Goal: Task Accomplishment & Management: Use online tool/utility

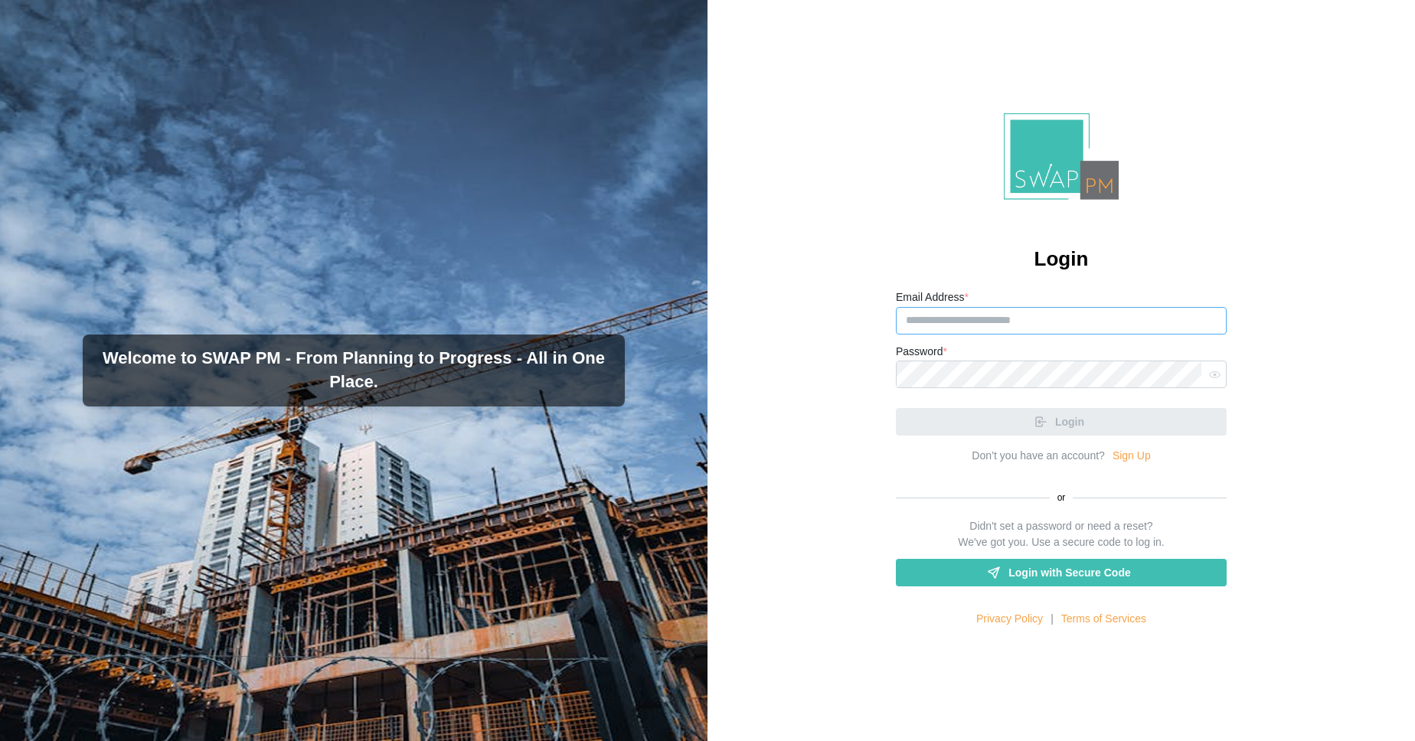
click at [973, 325] on input "Email Address *" at bounding box center [1061, 321] width 331 height 28
paste input "**********"
type input "**********"
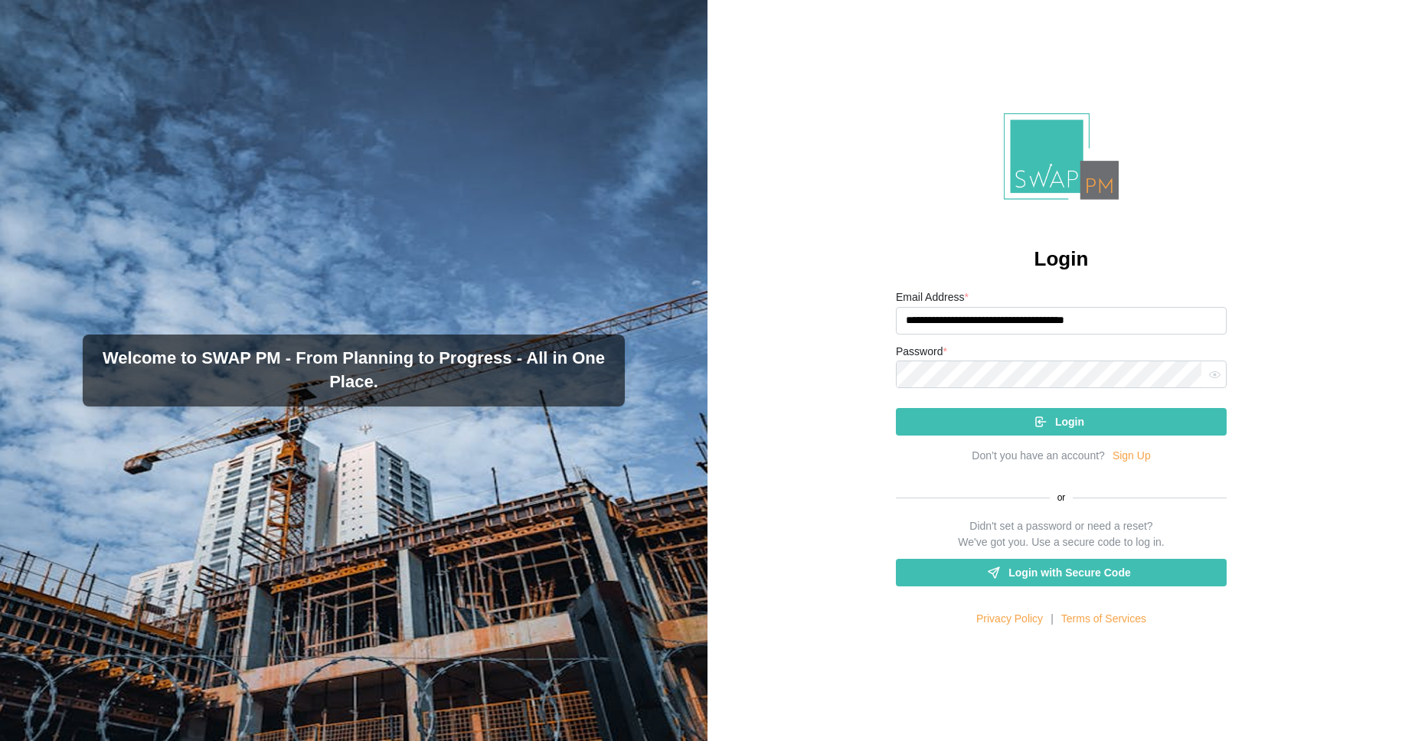
click at [972, 410] on div "Login" at bounding box center [1061, 416] width 331 height 40
click at [965, 420] on div "Login" at bounding box center [1059, 422] width 306 height 26
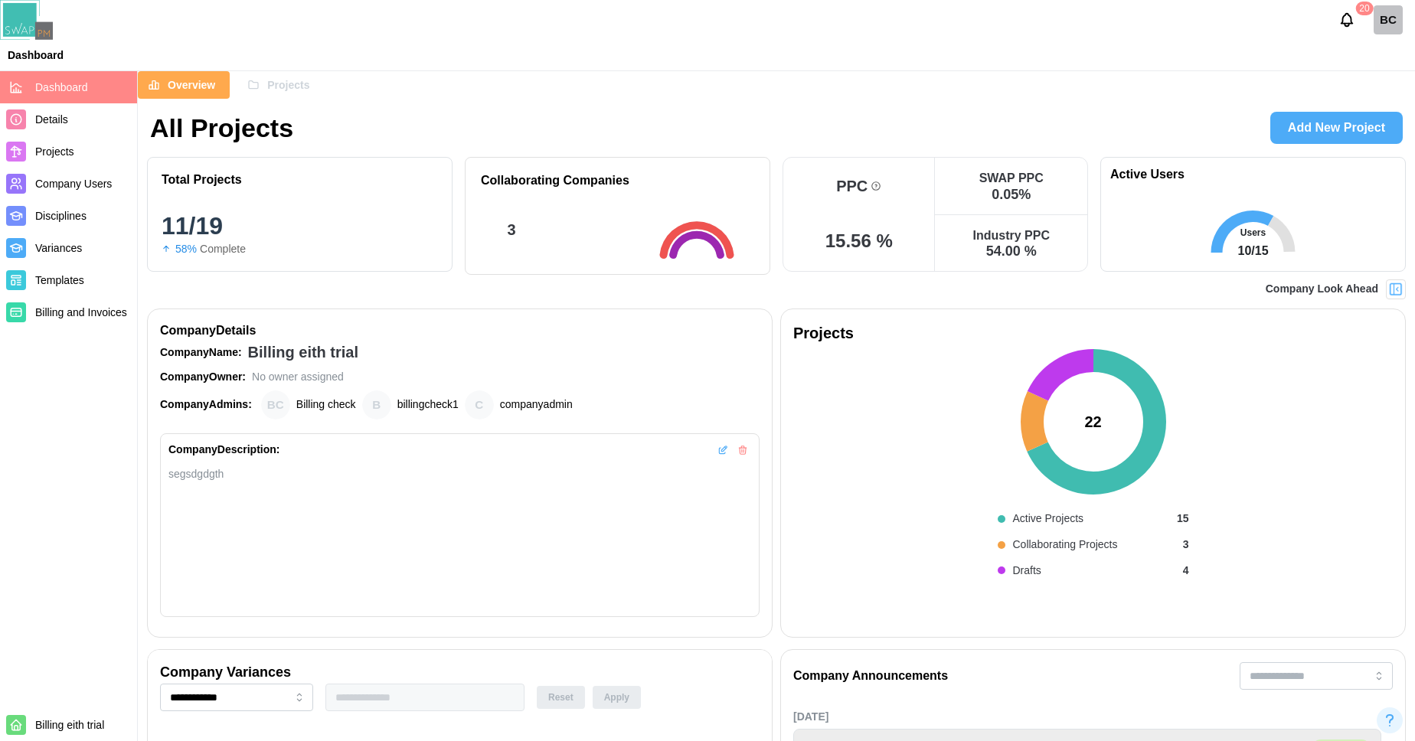
click at [282, 89] on span "Projects" at bounding box center [288, 85] width 42 height 26
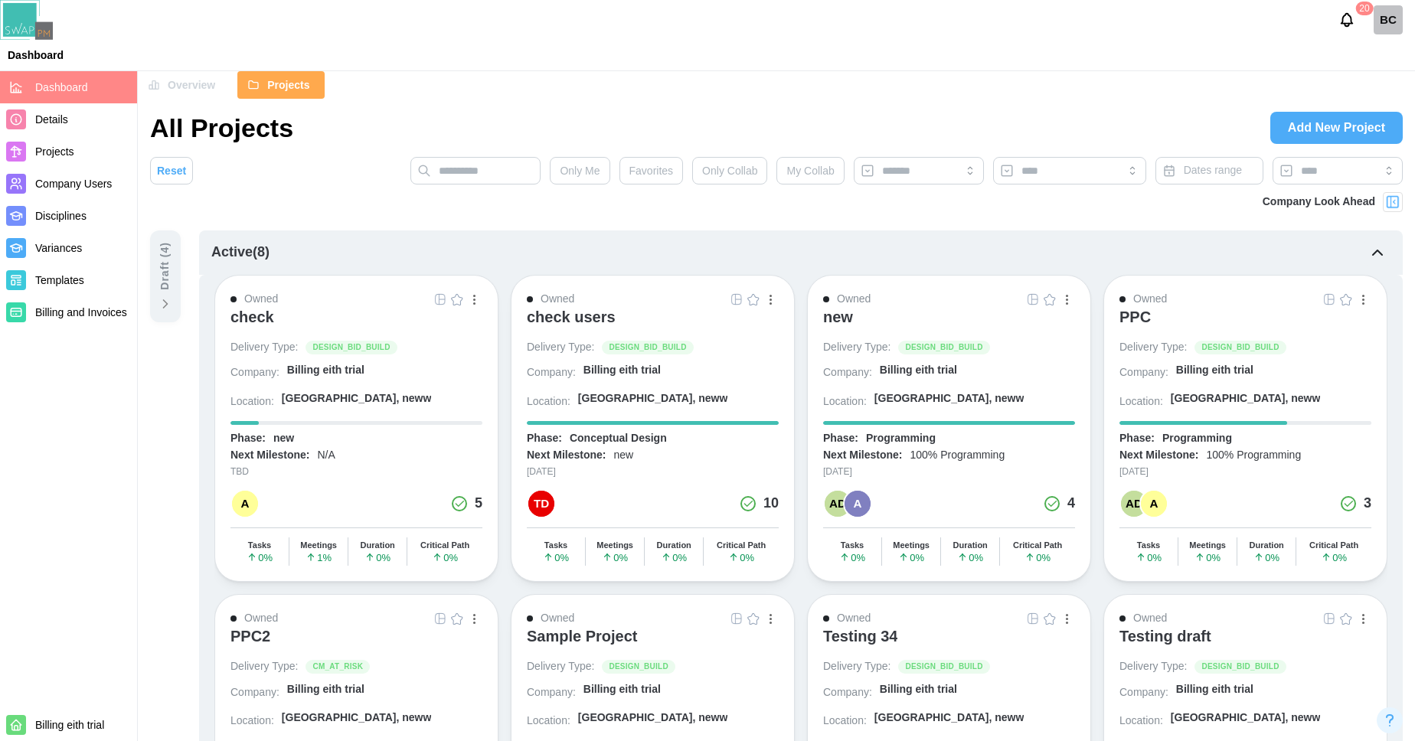
click at [443, 299] on img at bounding box center [440, 299] width 12 height 12
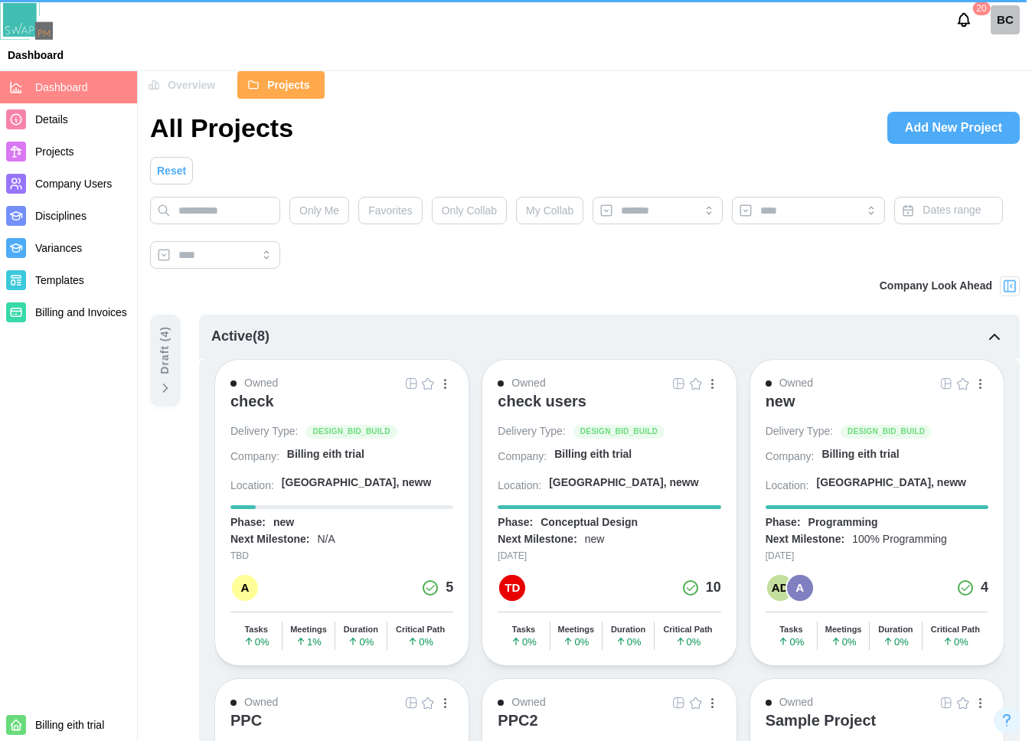
click at [411, 386] on img at bounding box center [411, 383] width 12 height 12
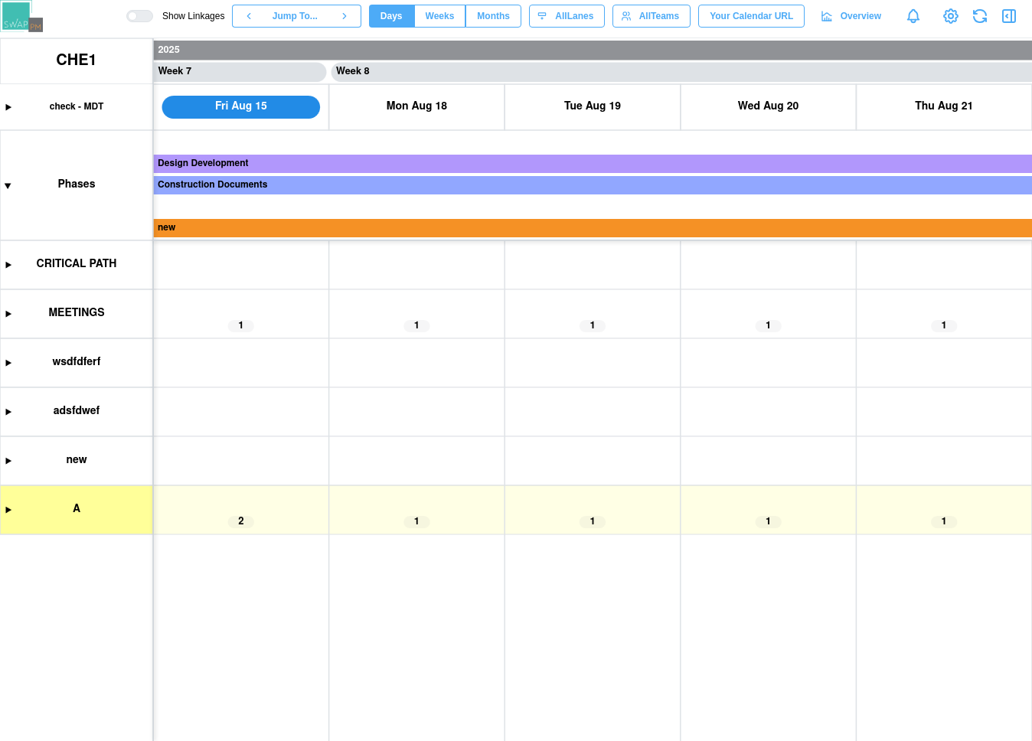
scroll to position [0, 5976]
click at [5, 318] on canvas at bounding box center [516, 389] width 1032 height 703
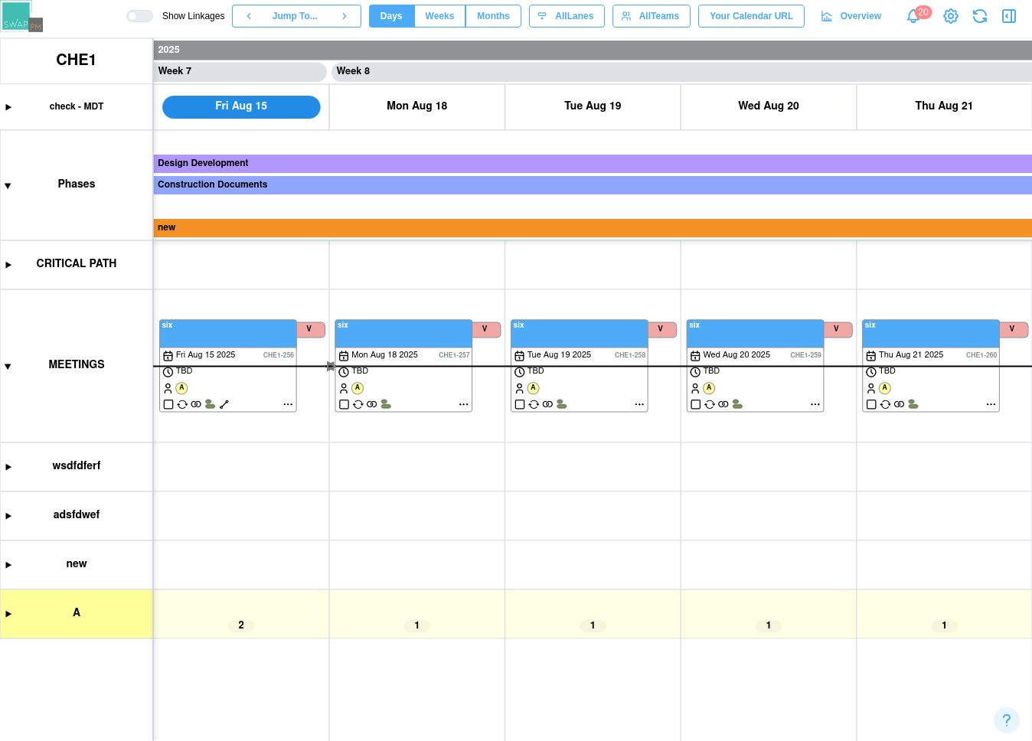
click at [284, 408] on canvas at bounding box center [516, 389] width 1032 height 703
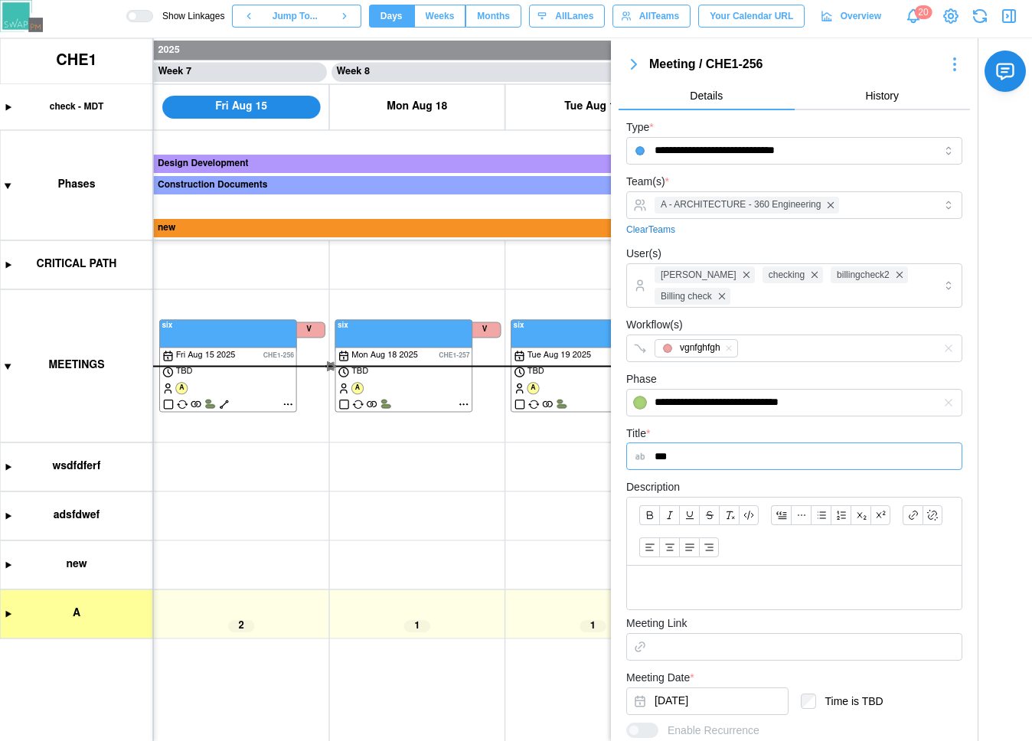
scroll to position [202, 0]
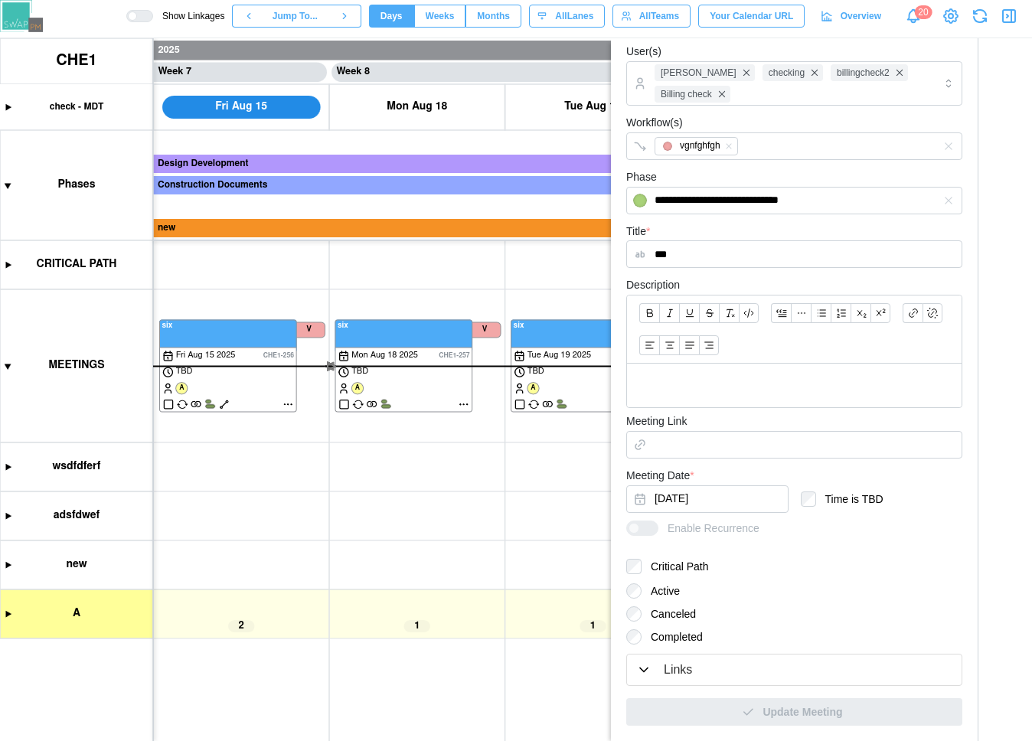
click at [1006, 14] on icon "button" at bounding box center [1009, 16] width 18 height 18
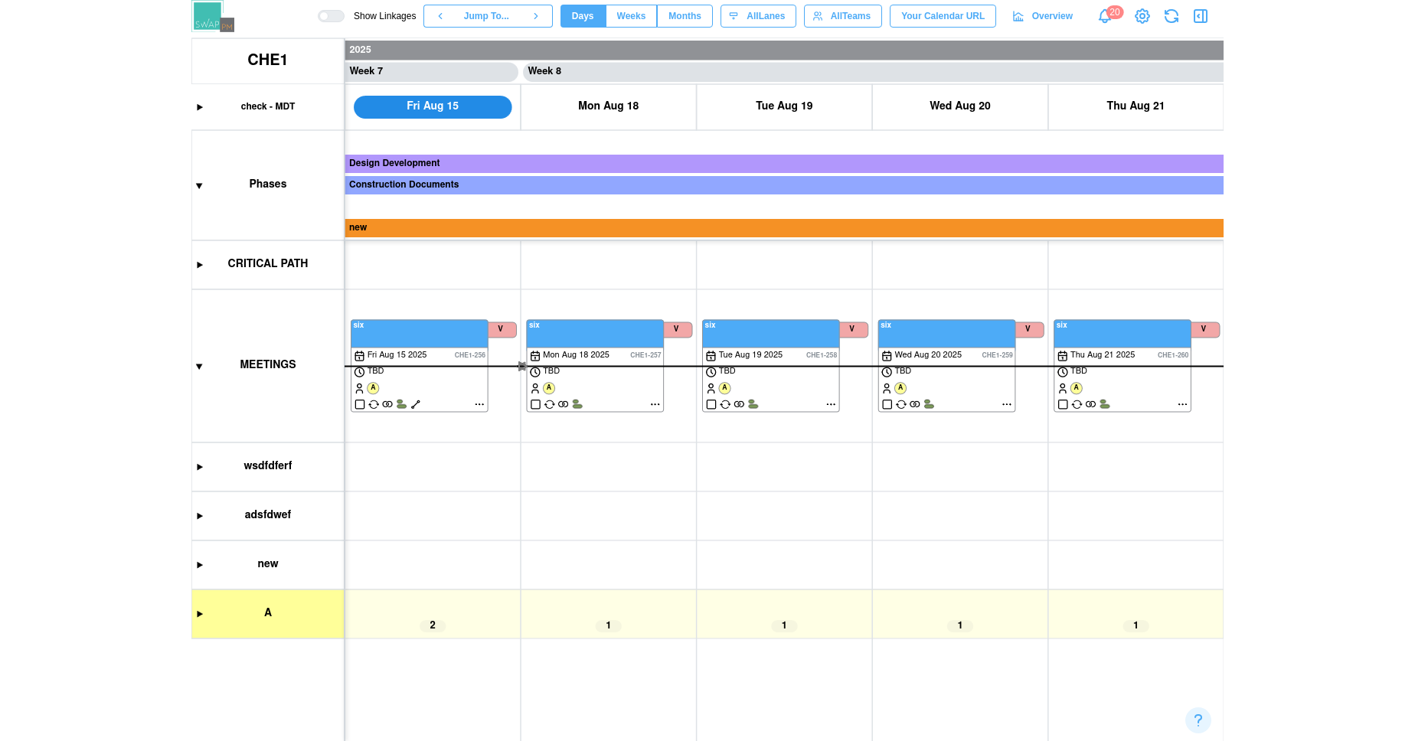
scroll to position [0, 5976]
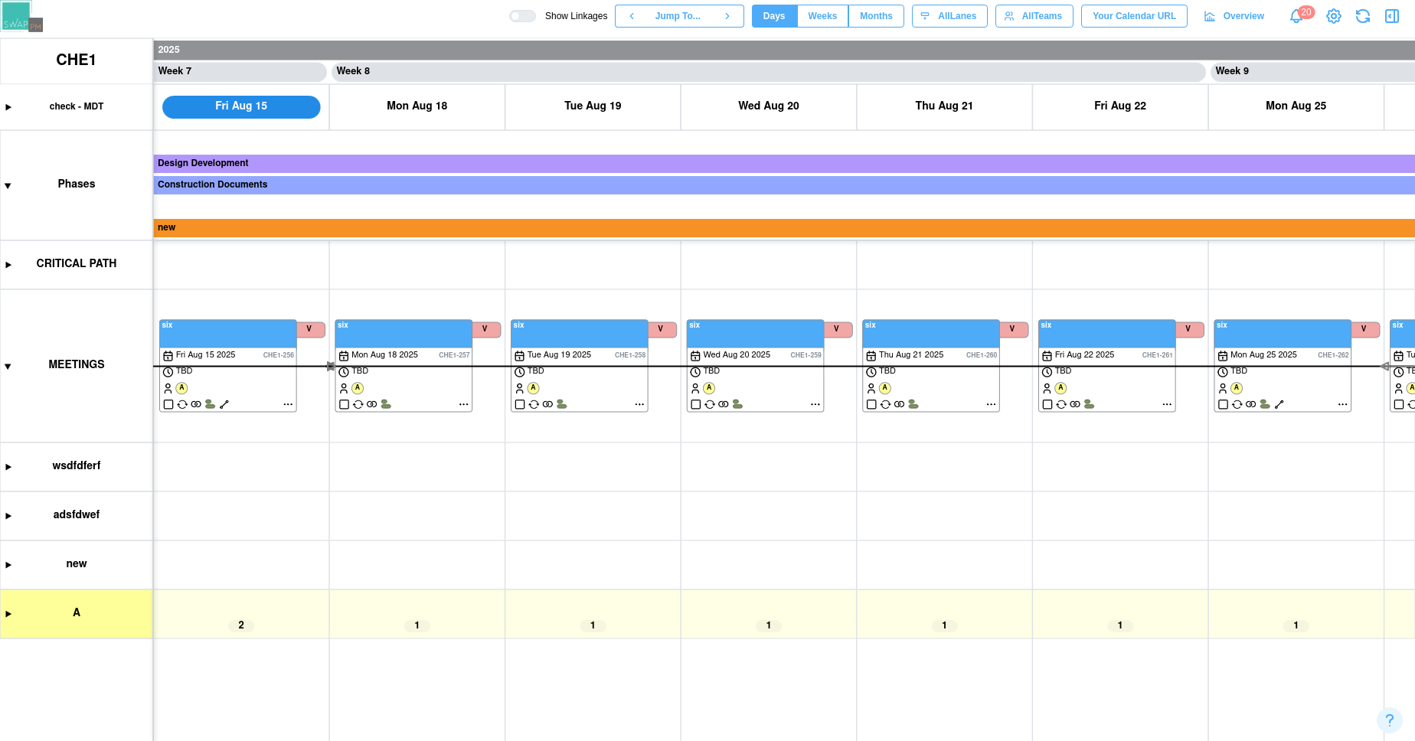
click at [536, 13] on span "Show Linkages" at bounding box center [571, 16] width 71 height 12
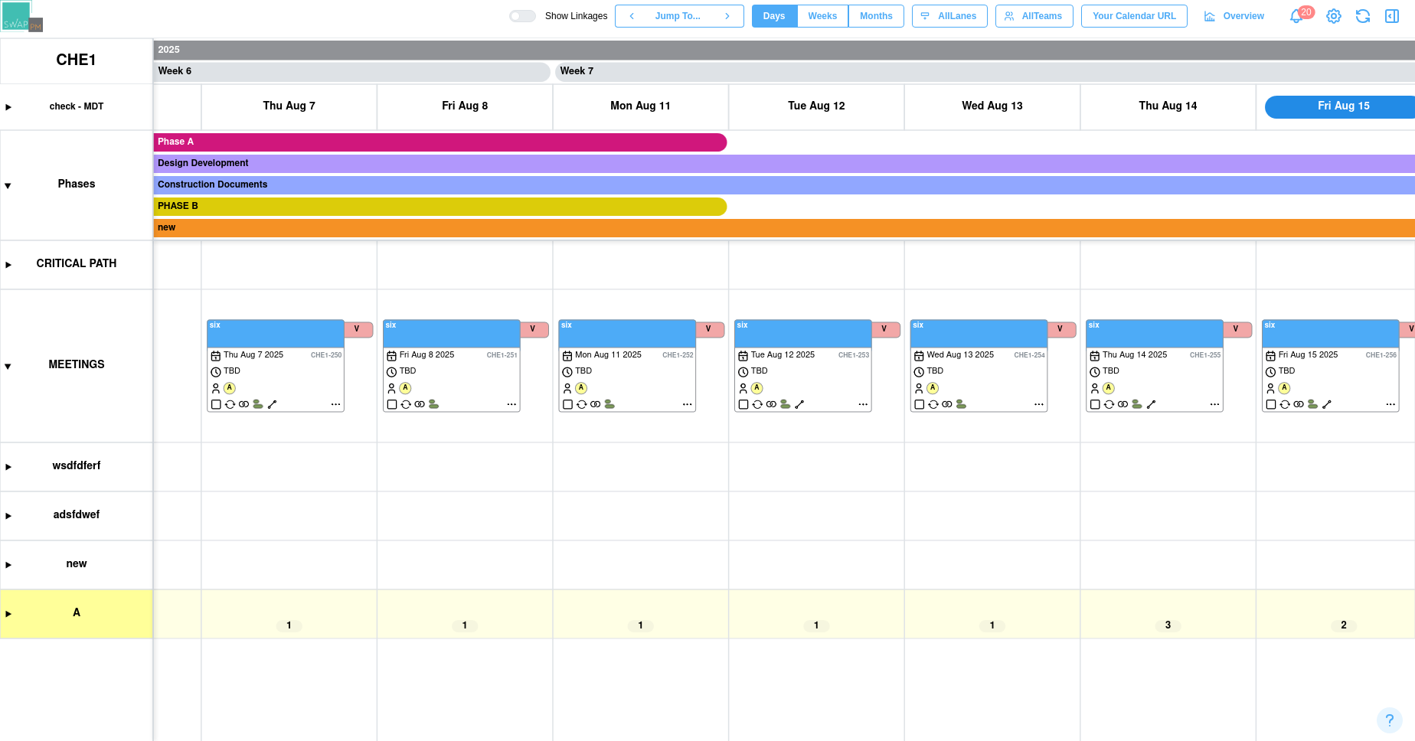
scroll to position [0, 4920]
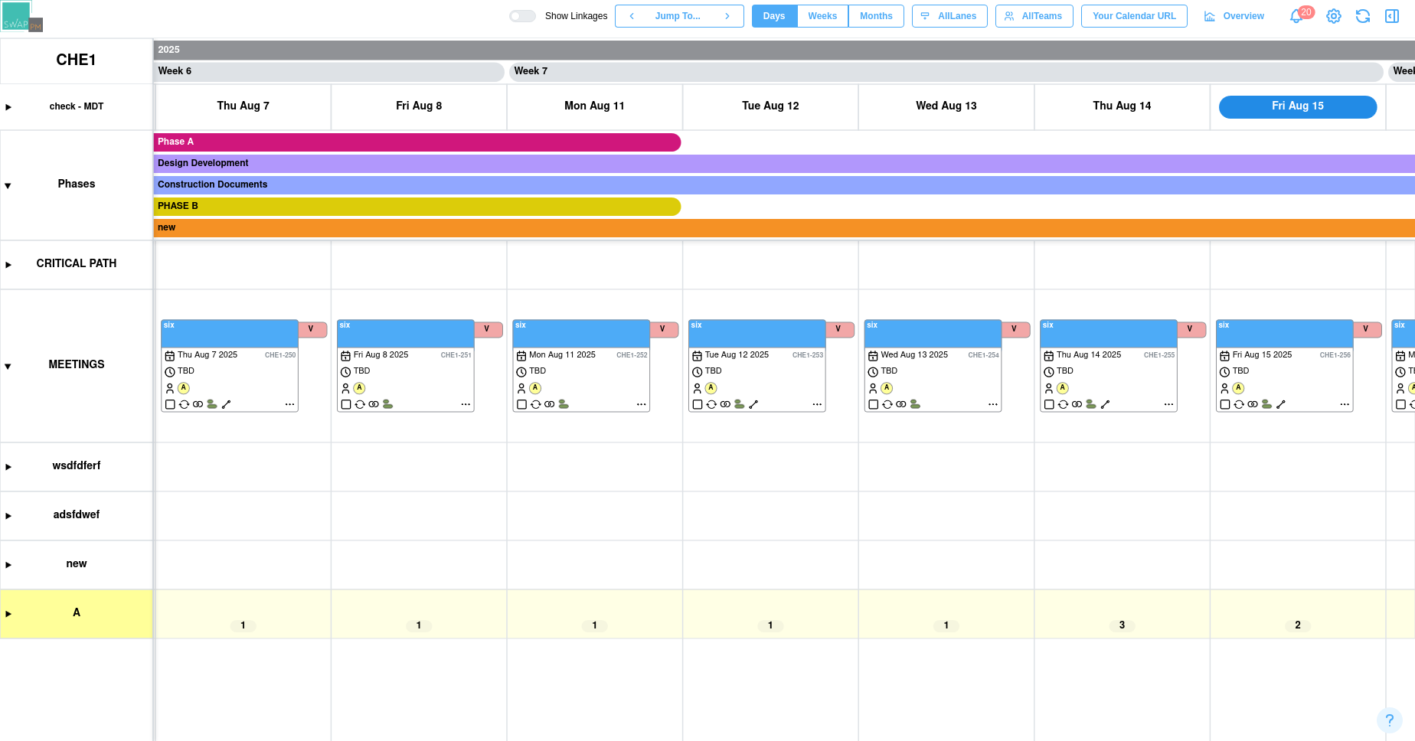
click at [289, 403] on canvas at bounding box center [707, 389] width 1415 height 703
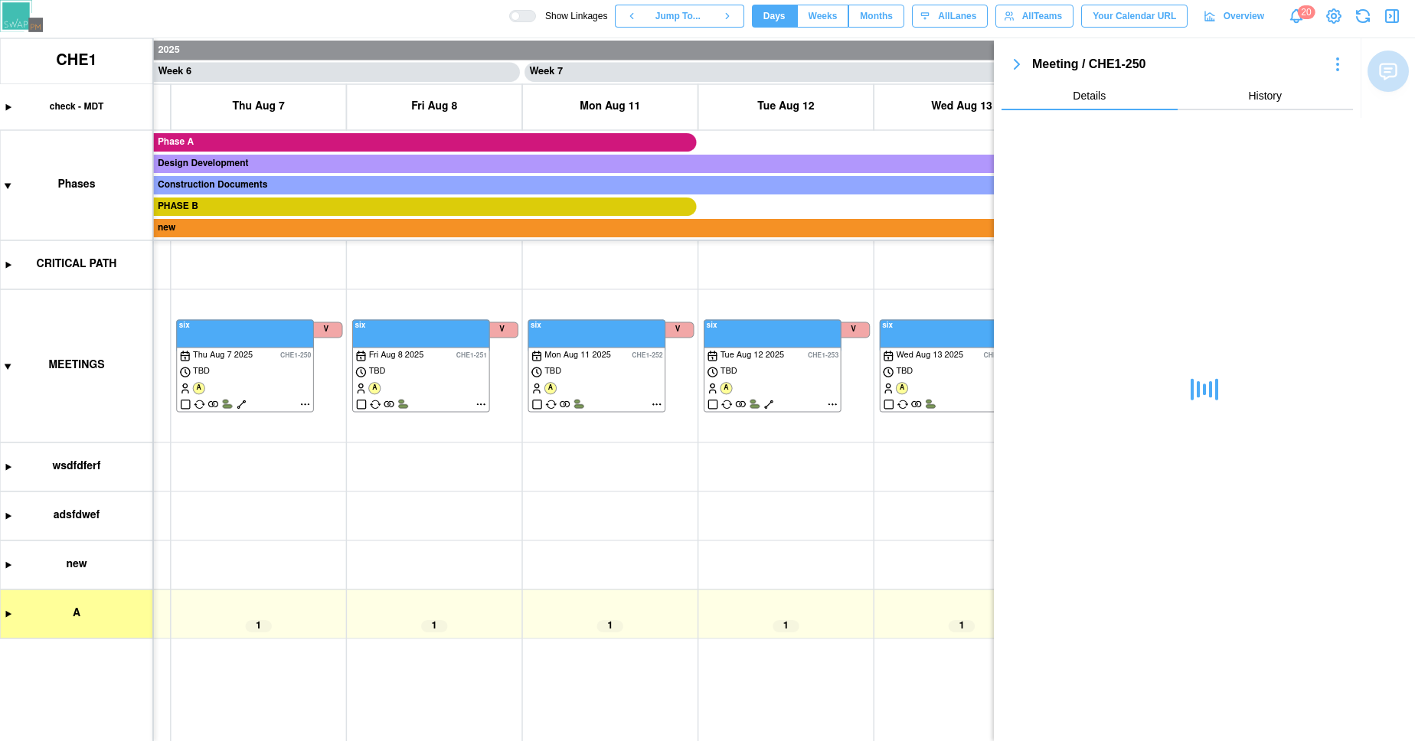
scroll to position [0, 4858]
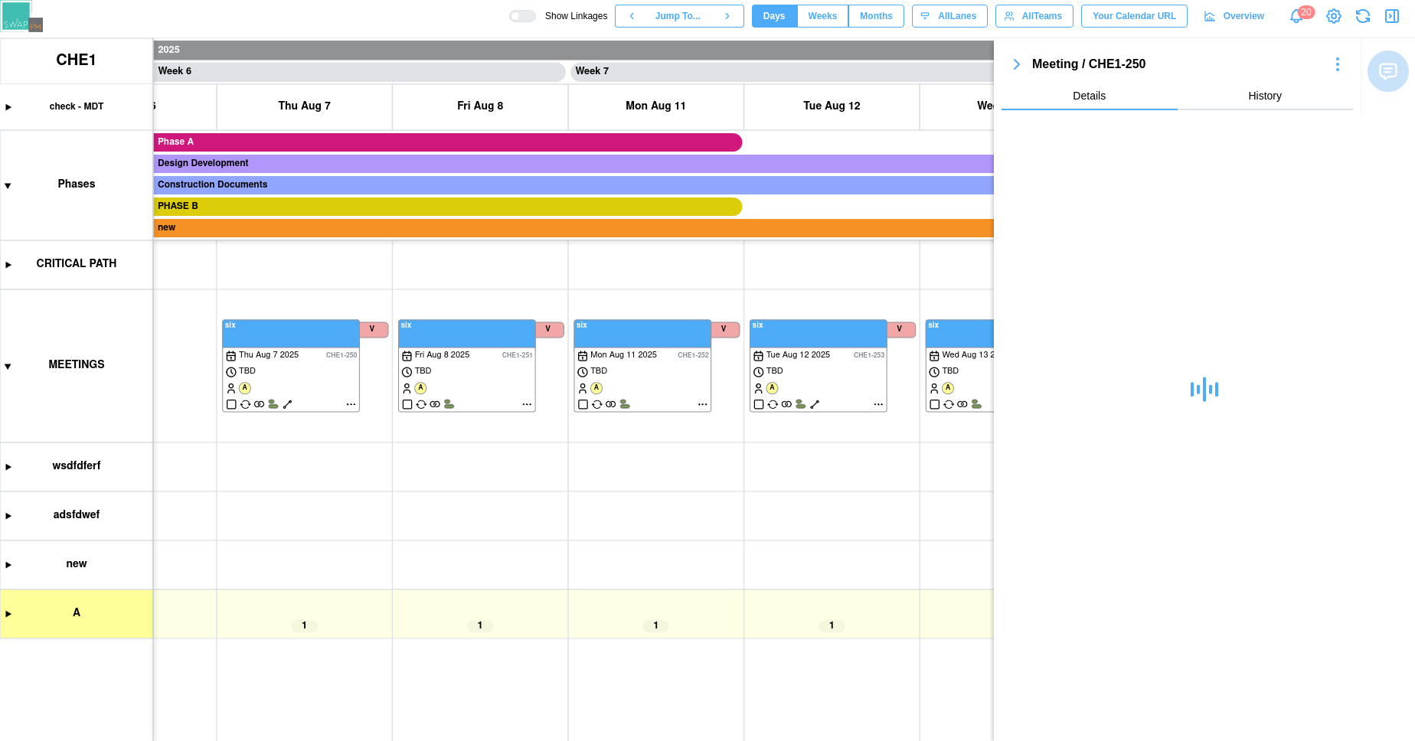
click at [9, 621] on canvas at bounding box center [707, 389] width 1415 height 703
click at [8, 614] on canvas at bounding box center [707, 389] width 1415 height 703
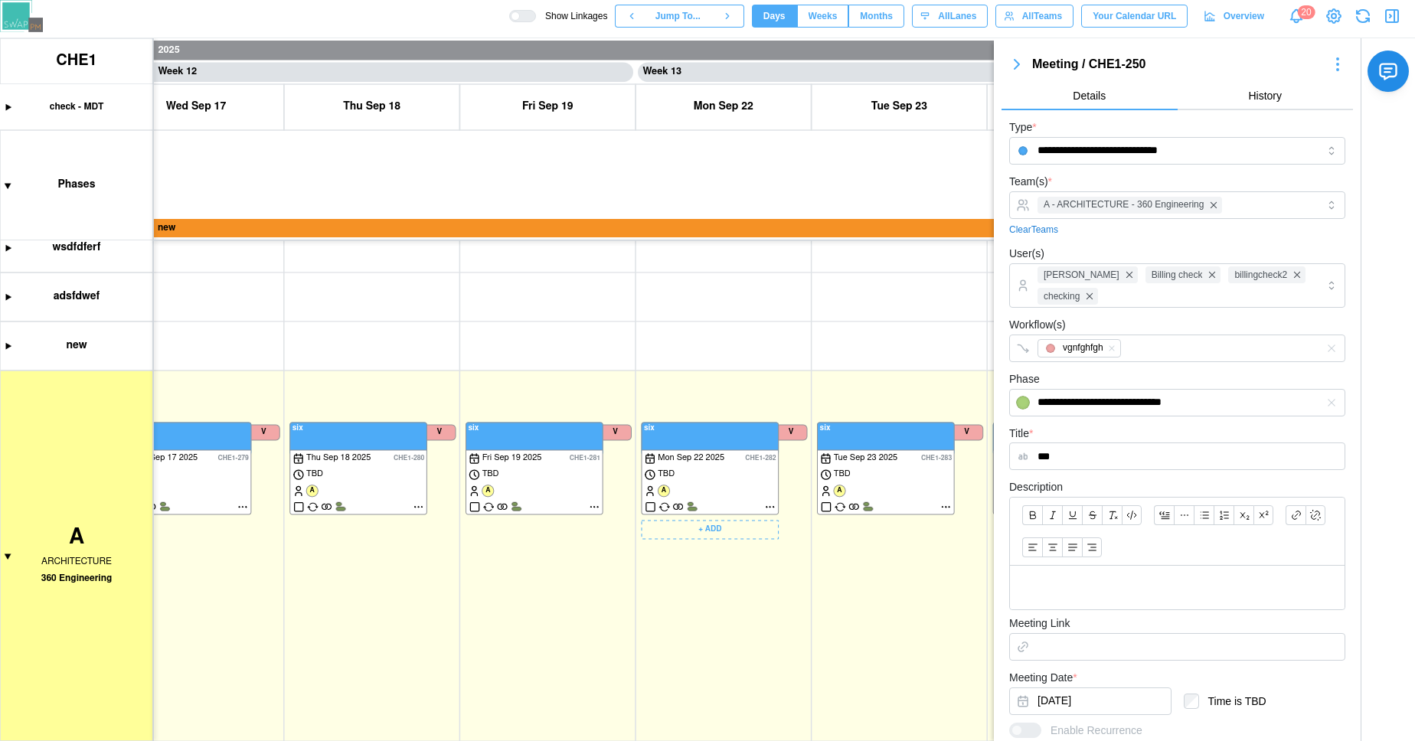
scroll to position [393, 0]
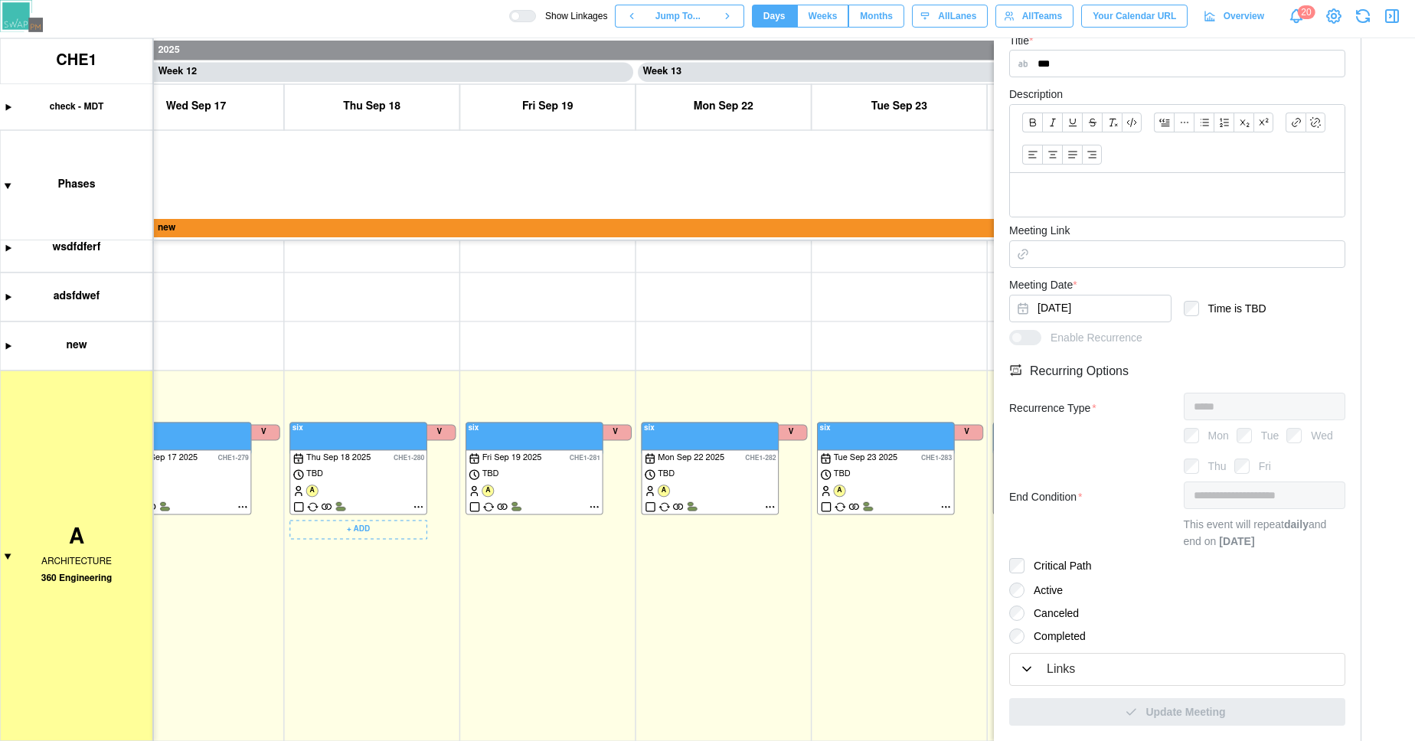
click at [442, 371] on canvas at bounding box center [707, 389] width 1415 height 703
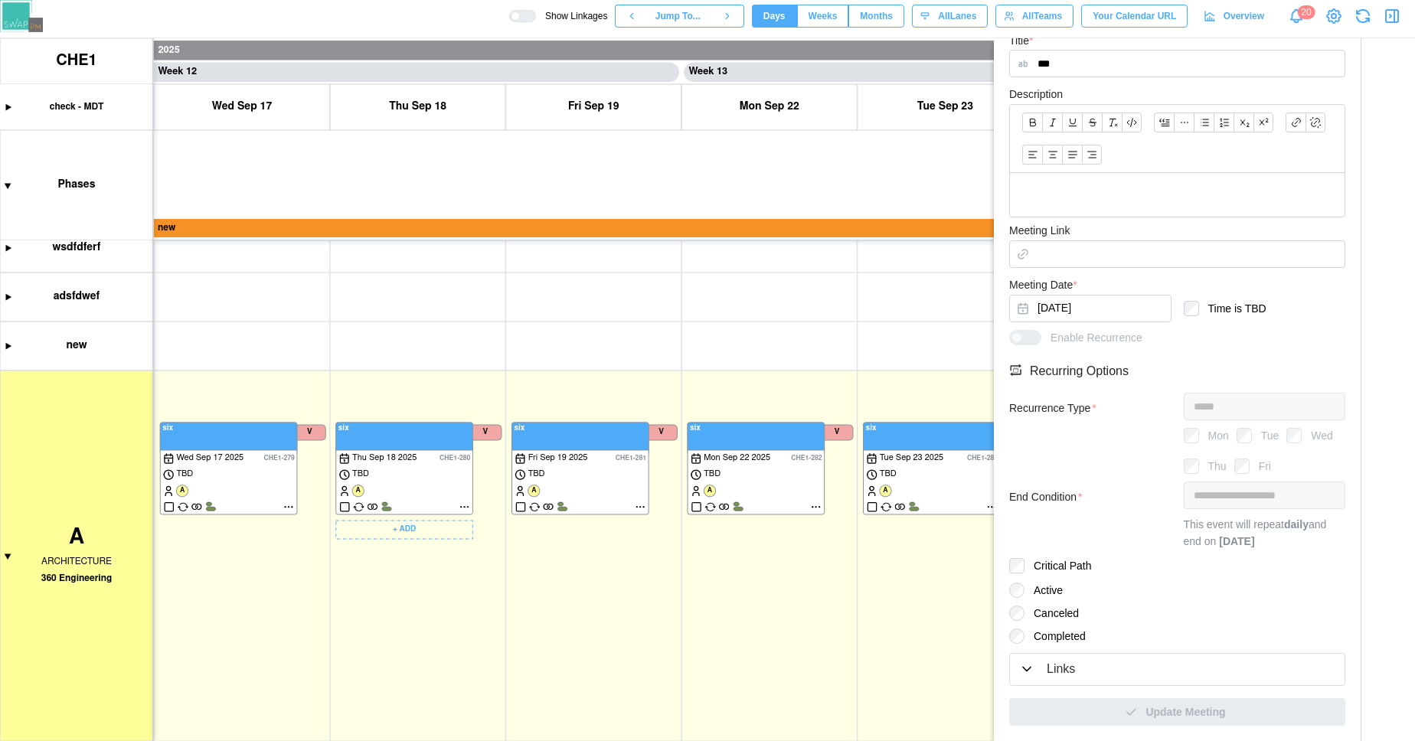
scroll to position [0, 10018]
click at [460, 508] on canvas at bounding box center [707, 389] width 1415 height 703
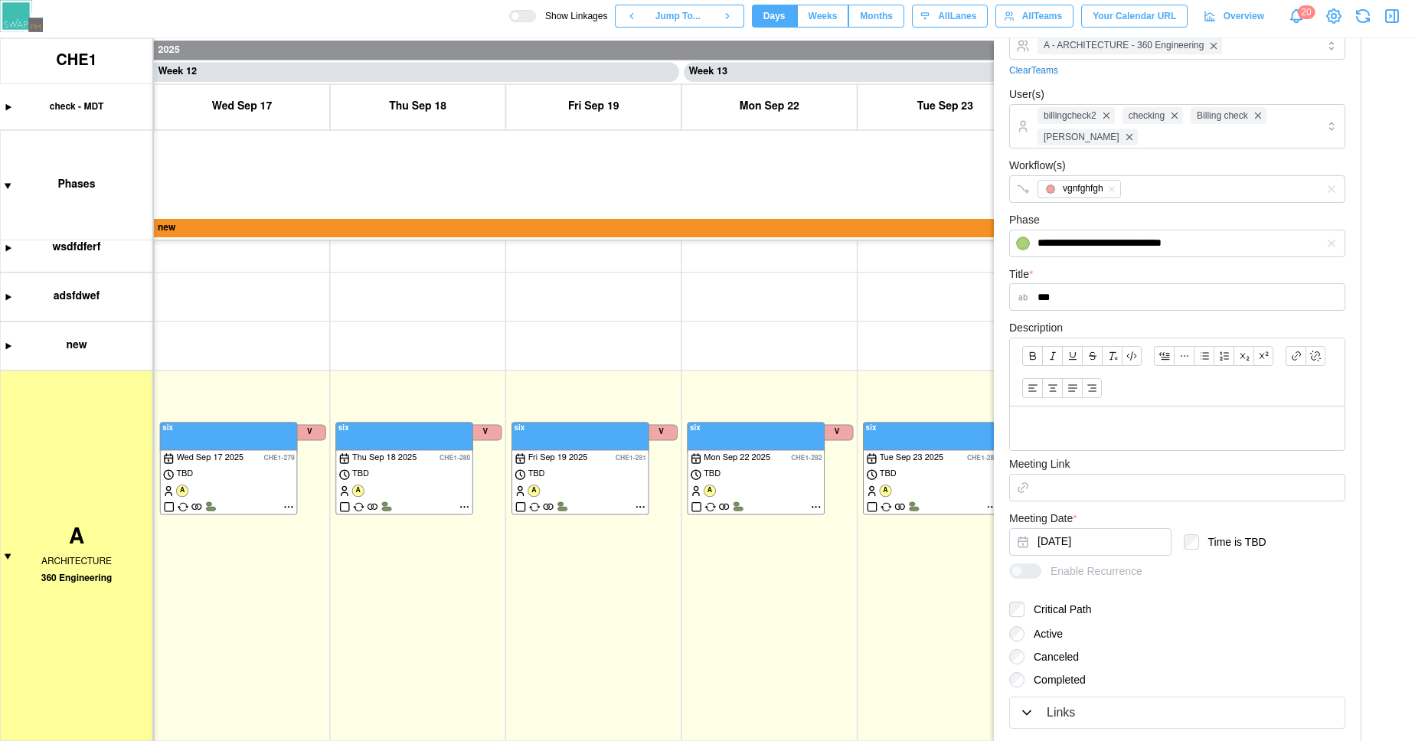
scroll to position [202, 0]
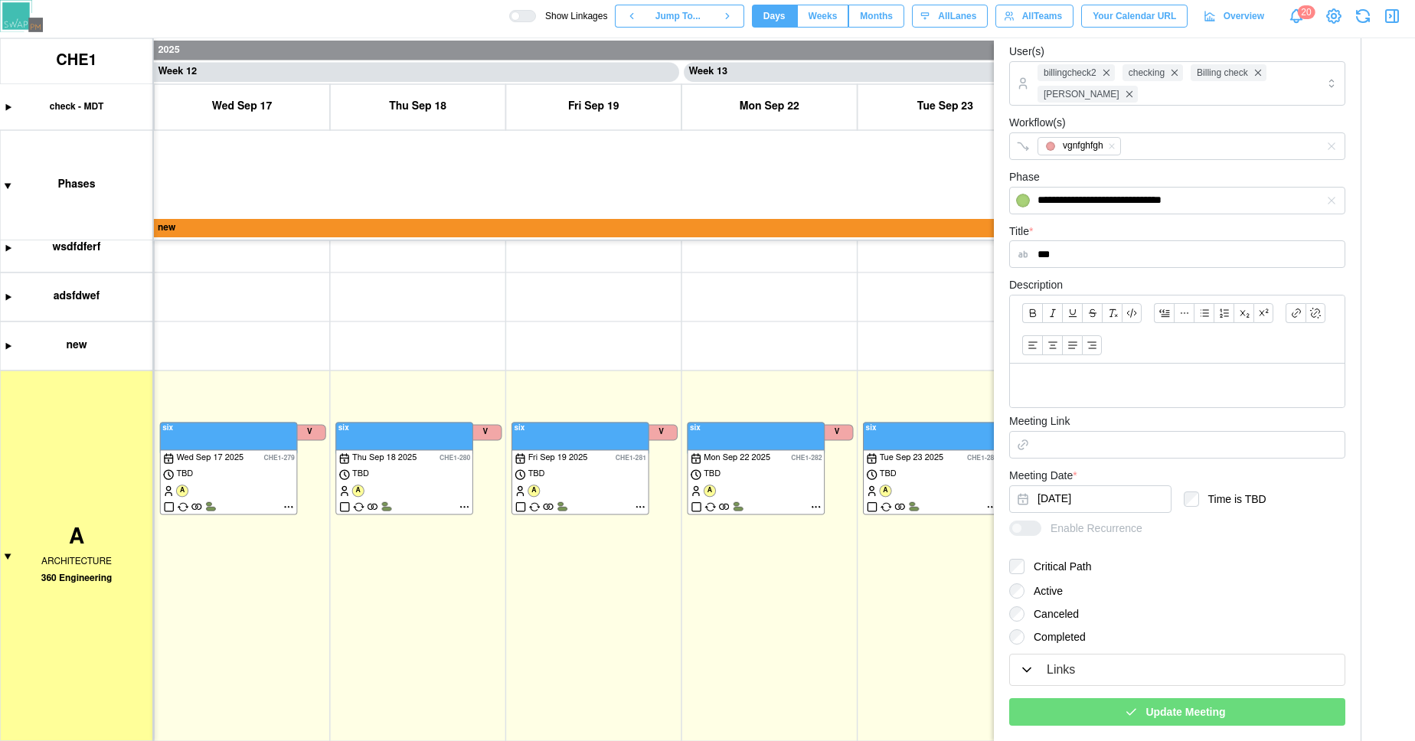
click at [1019, 599] on div "Active Canceled Completed" at bounding box center [1177, 613] width 336 height 61
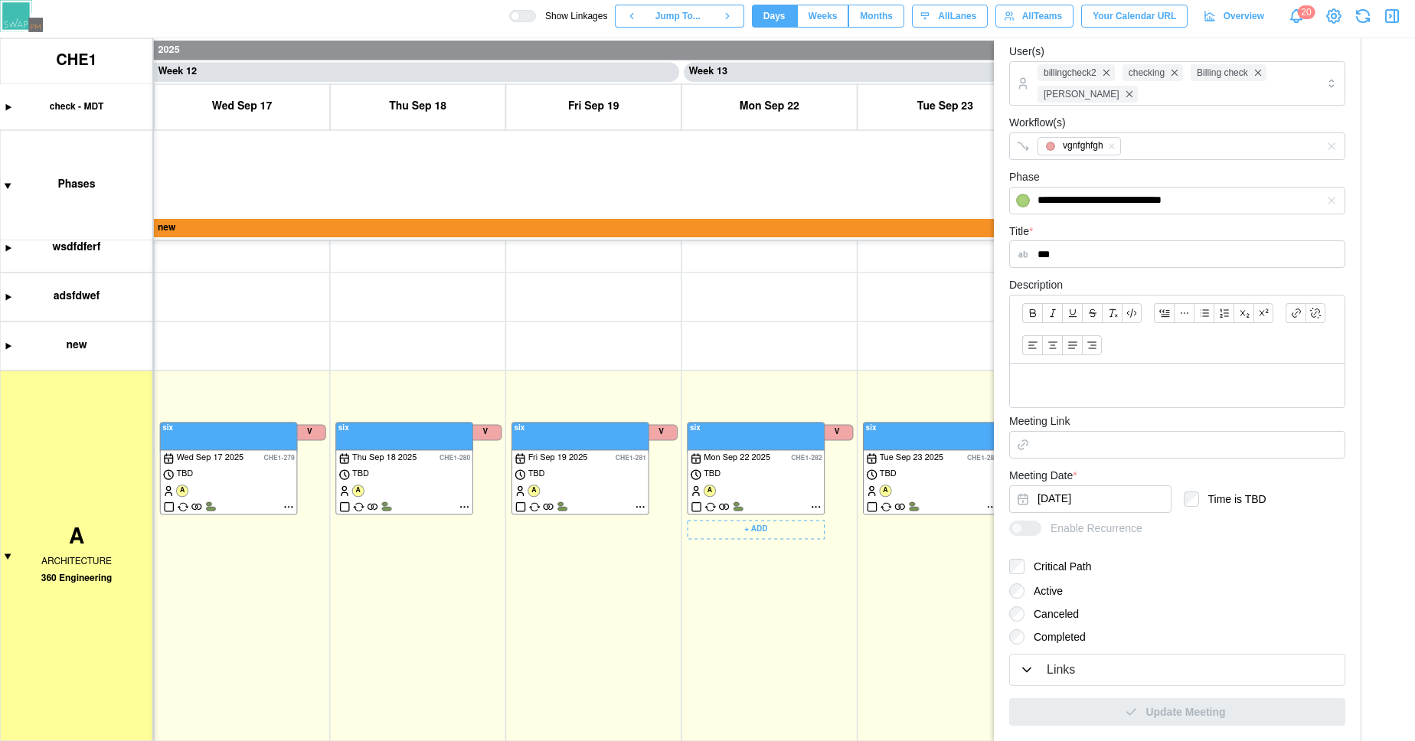
click at [817, 510] on canvas at bounding box center [707, 389] width 1415 height 703
click at [817, 508] on canvas at bounding box center [707, 389] width 1415 height 703
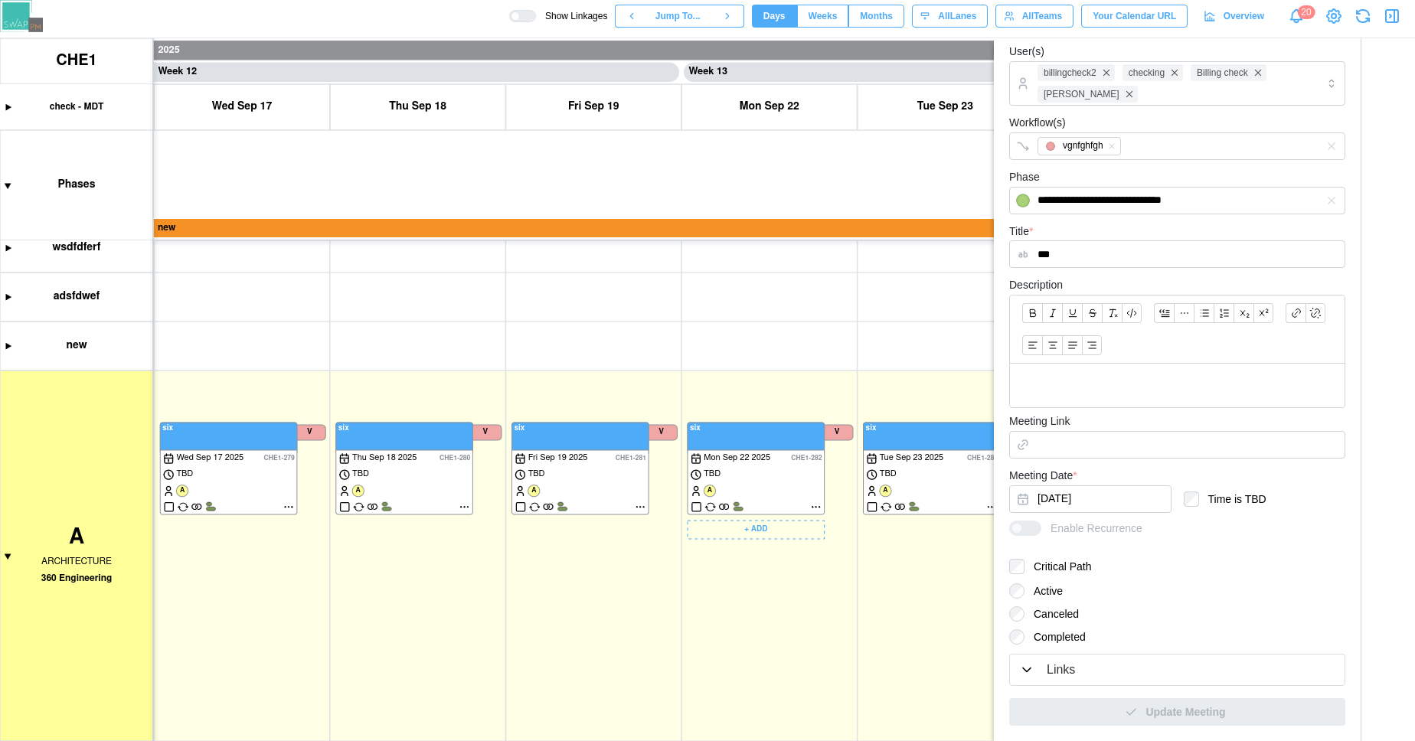
click at [817, 508] on canvas at bounding box center [707, 389] width 1415 height 703
click at [635, 510] on canvas at bounding box center [707, 389] width 1415 height 703
click at [642, 511] on canvas at bounding box center [707, 389] width 1415 height 703
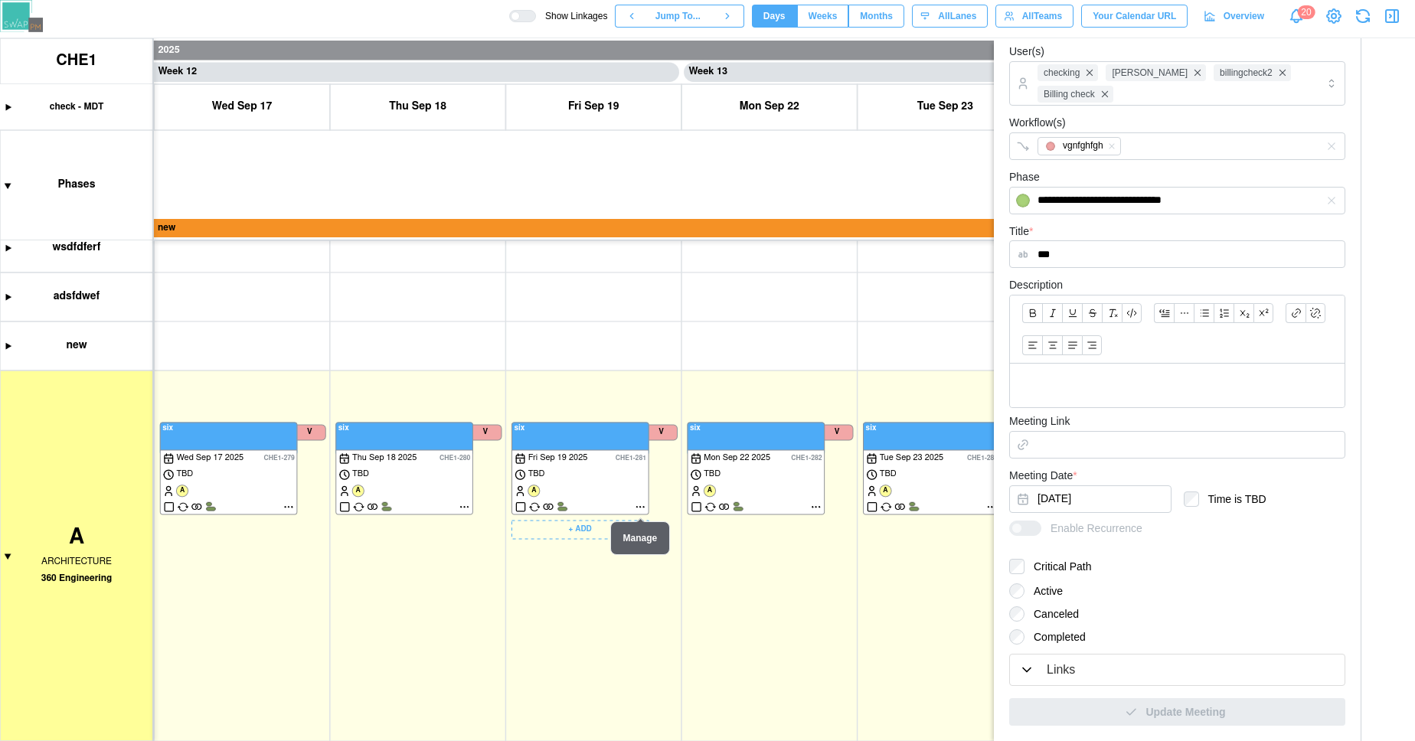
click at [642, 511] on canvas at bounding box center [707, 389] width 1415 height 703
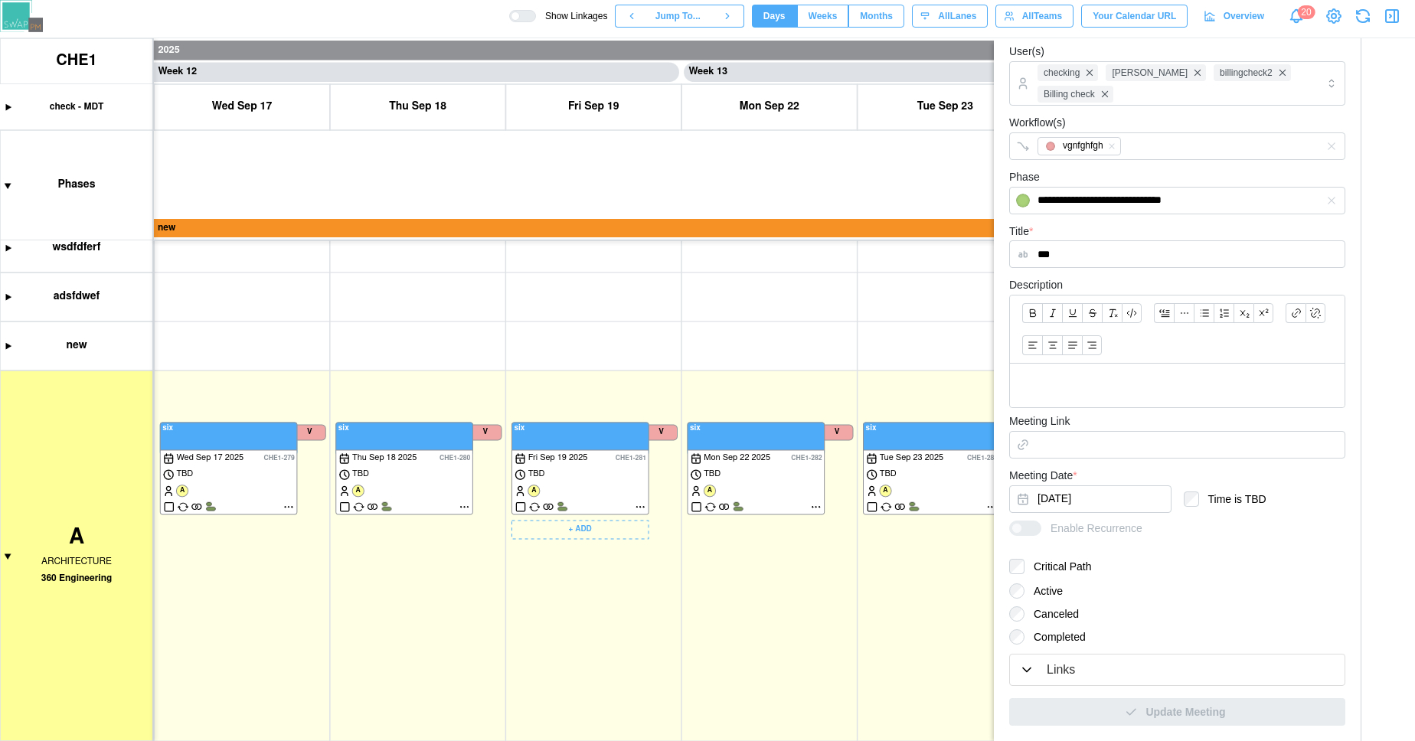
click at [642, 508] on canvas at bounding box center [707, 389] width 1415 height 703
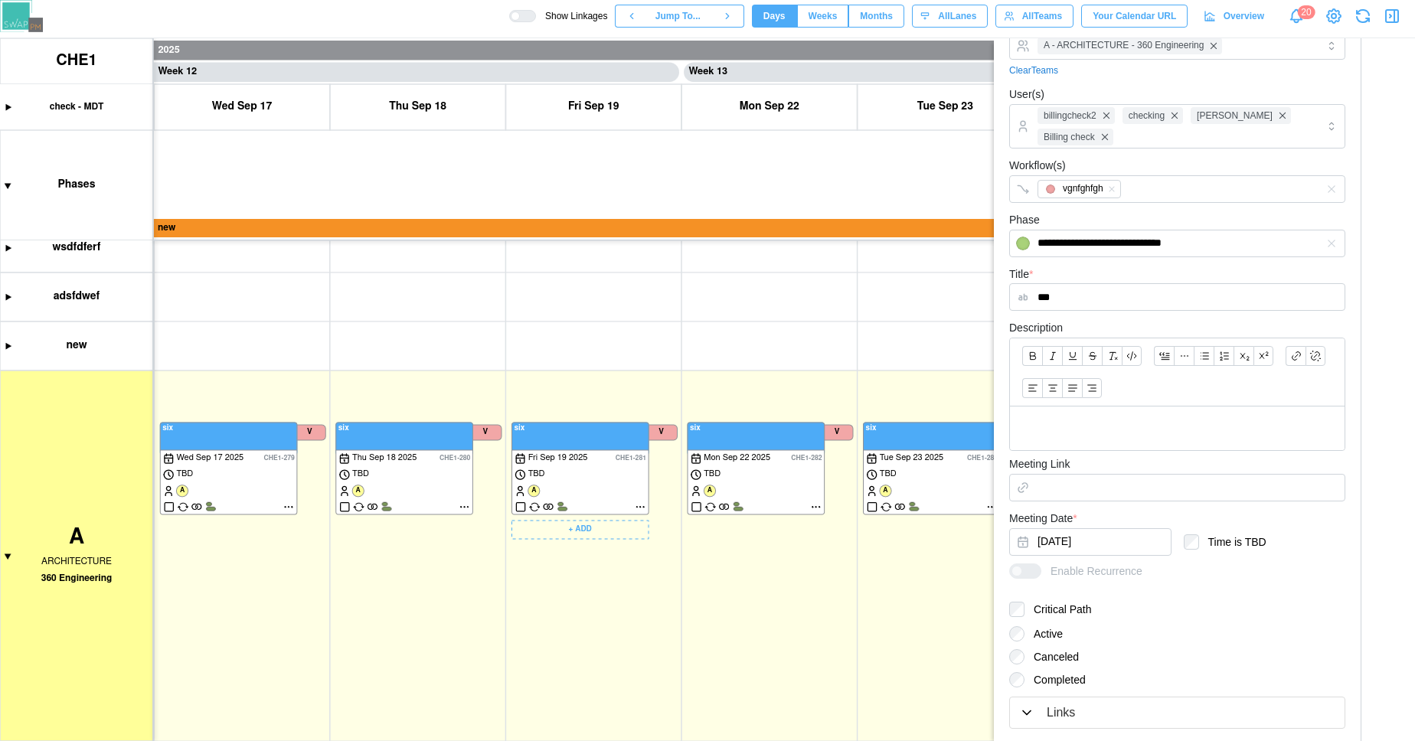
click at [642, 508] on canvas at bounding box center [707, 389] width 1415 height 703
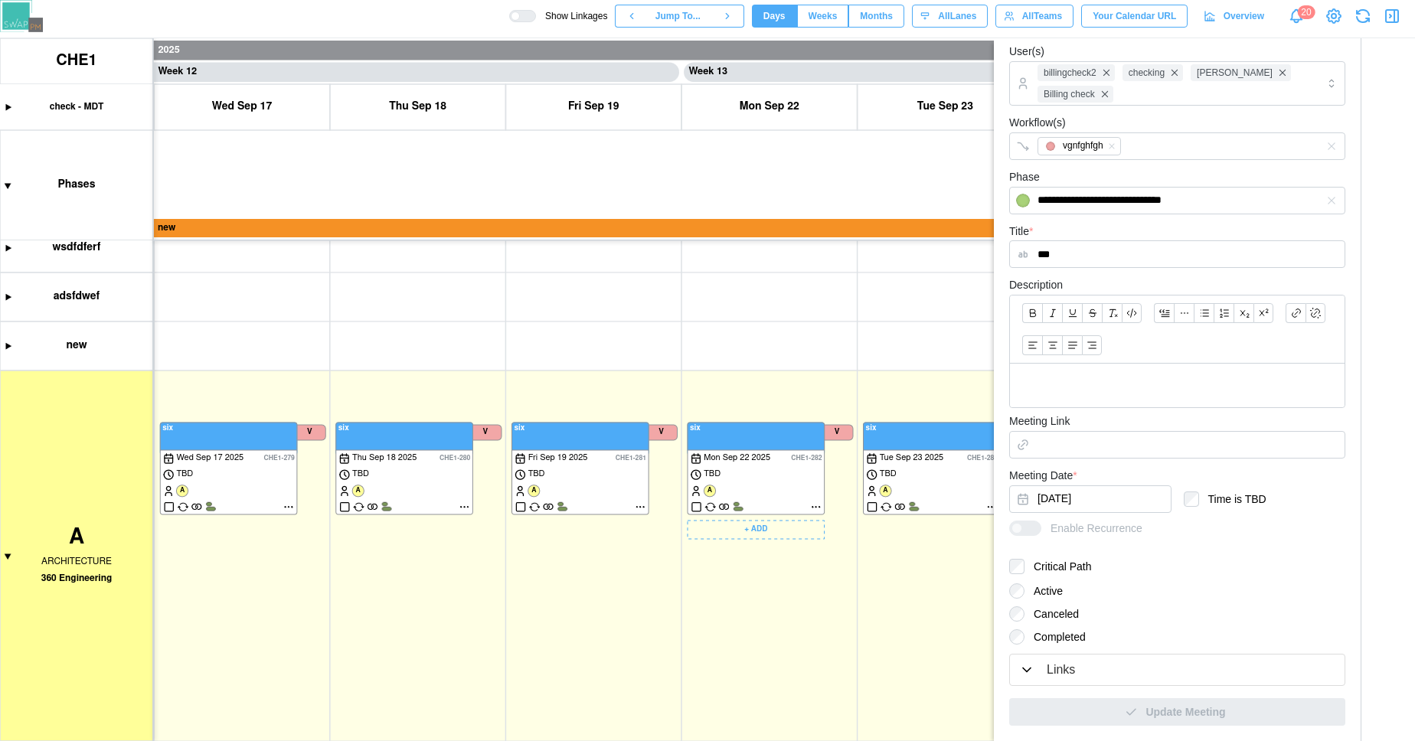
click at [632, 504] on canvas at bounding box center [707, 389] width 1415 height 703
